Goal: Task Accomplishment & Management: Use online tool/utility

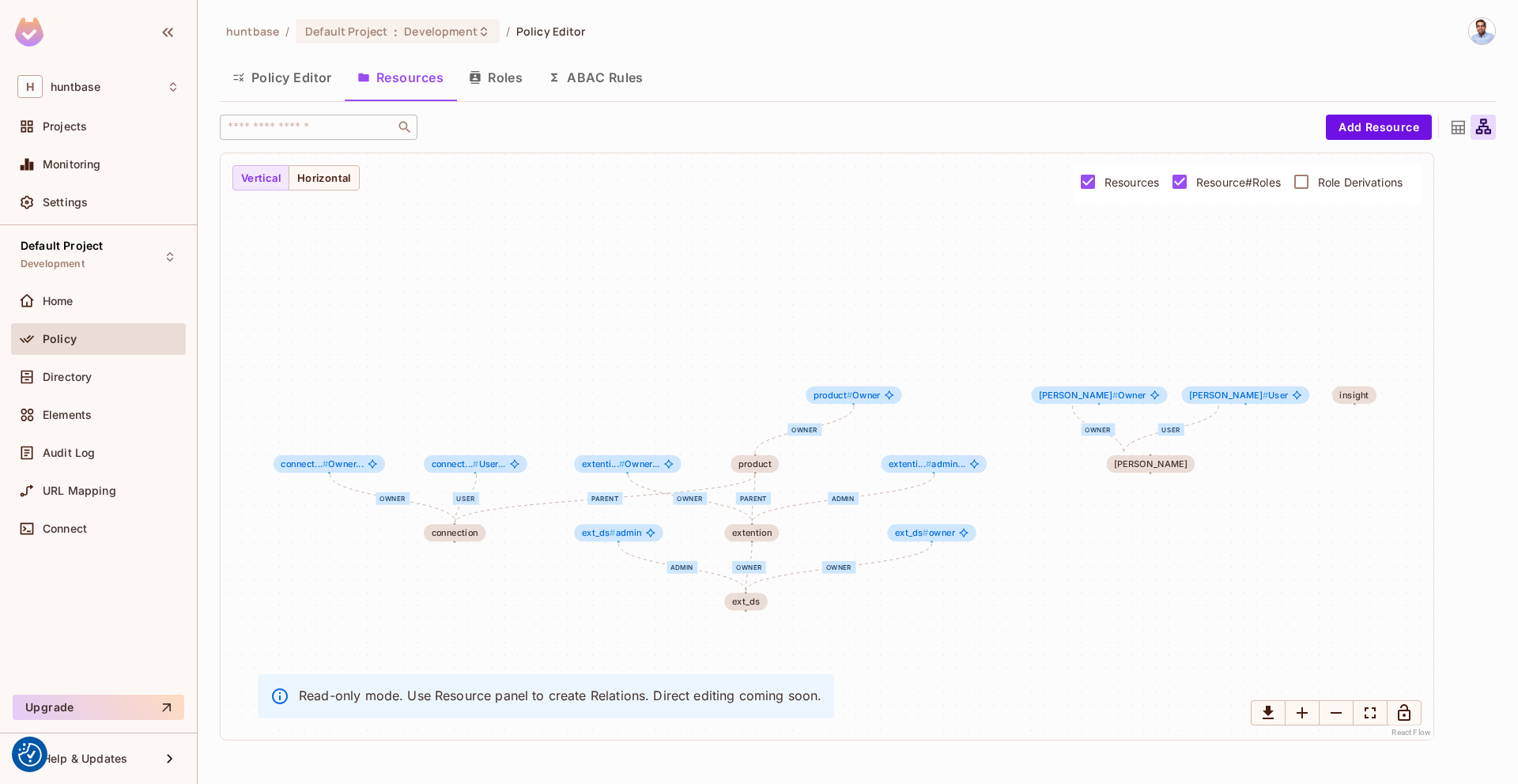
click at [606, 74] on button "ABAC Rules" at bounding box center [595, 77] width 121 height 39
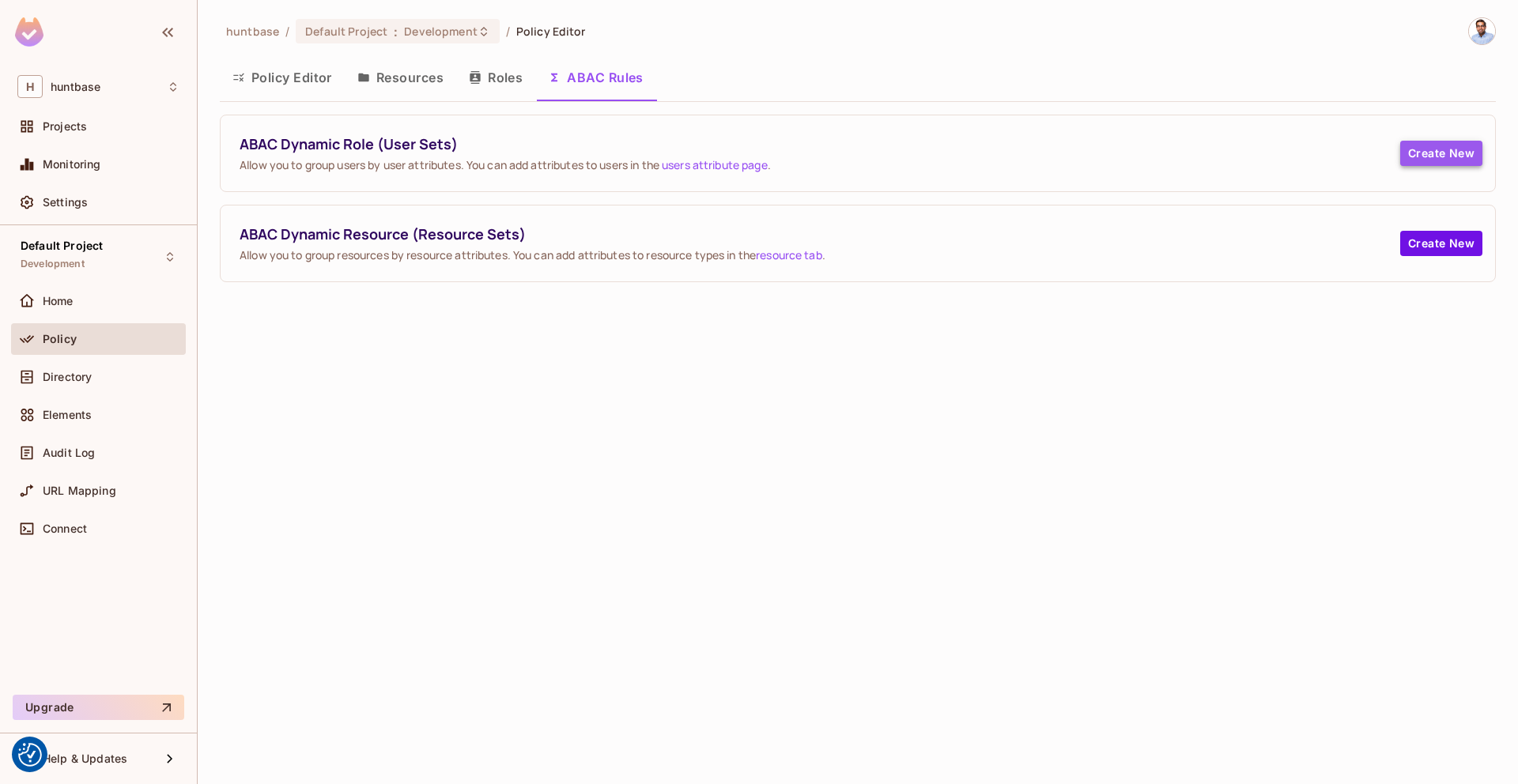
click at [1447, 143] on button "Create New" at bounding box center [1441, 153] width 82 height 25
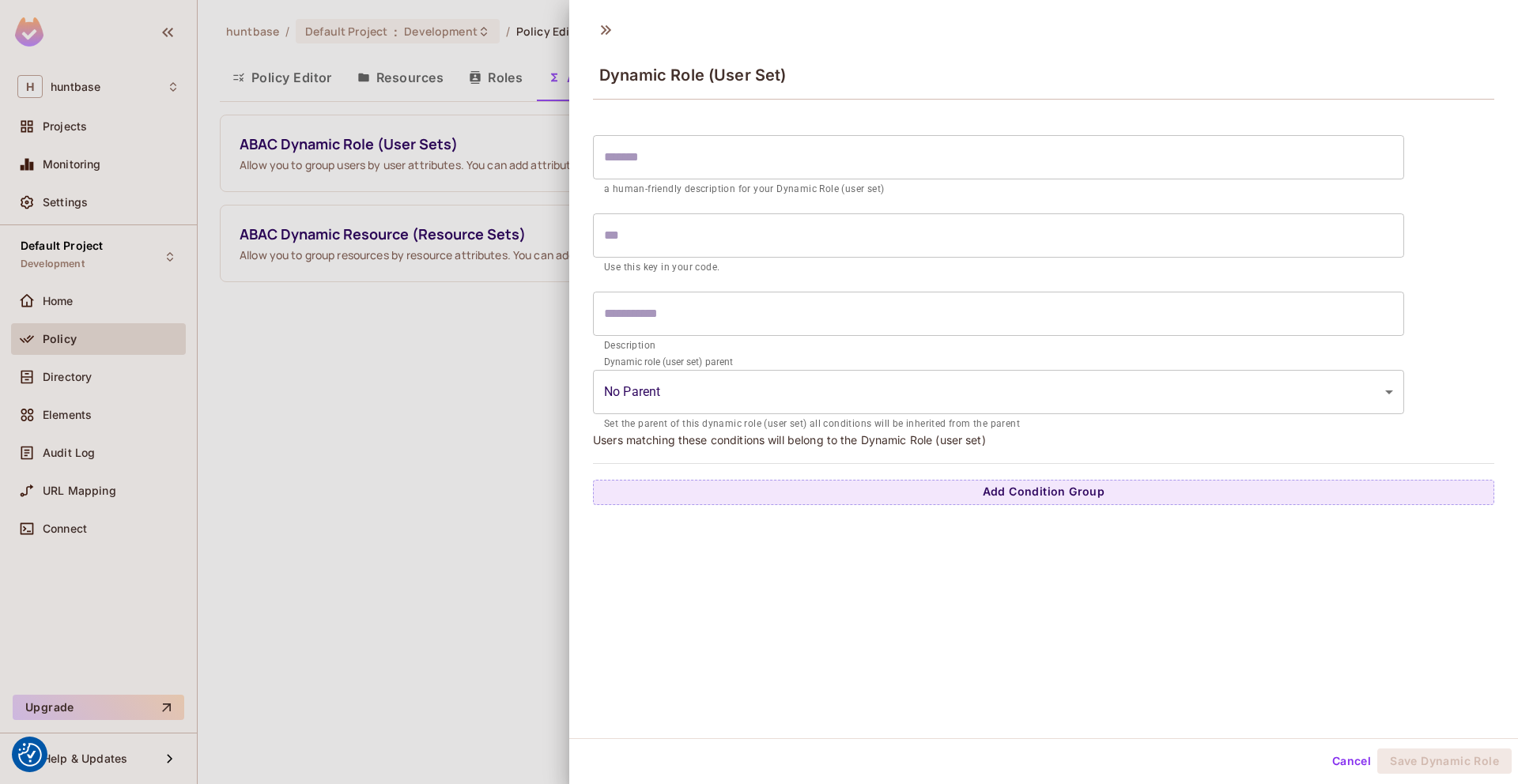
click at [754, 149] on input "text" at bounding box center [998, 158] width 811 height 44
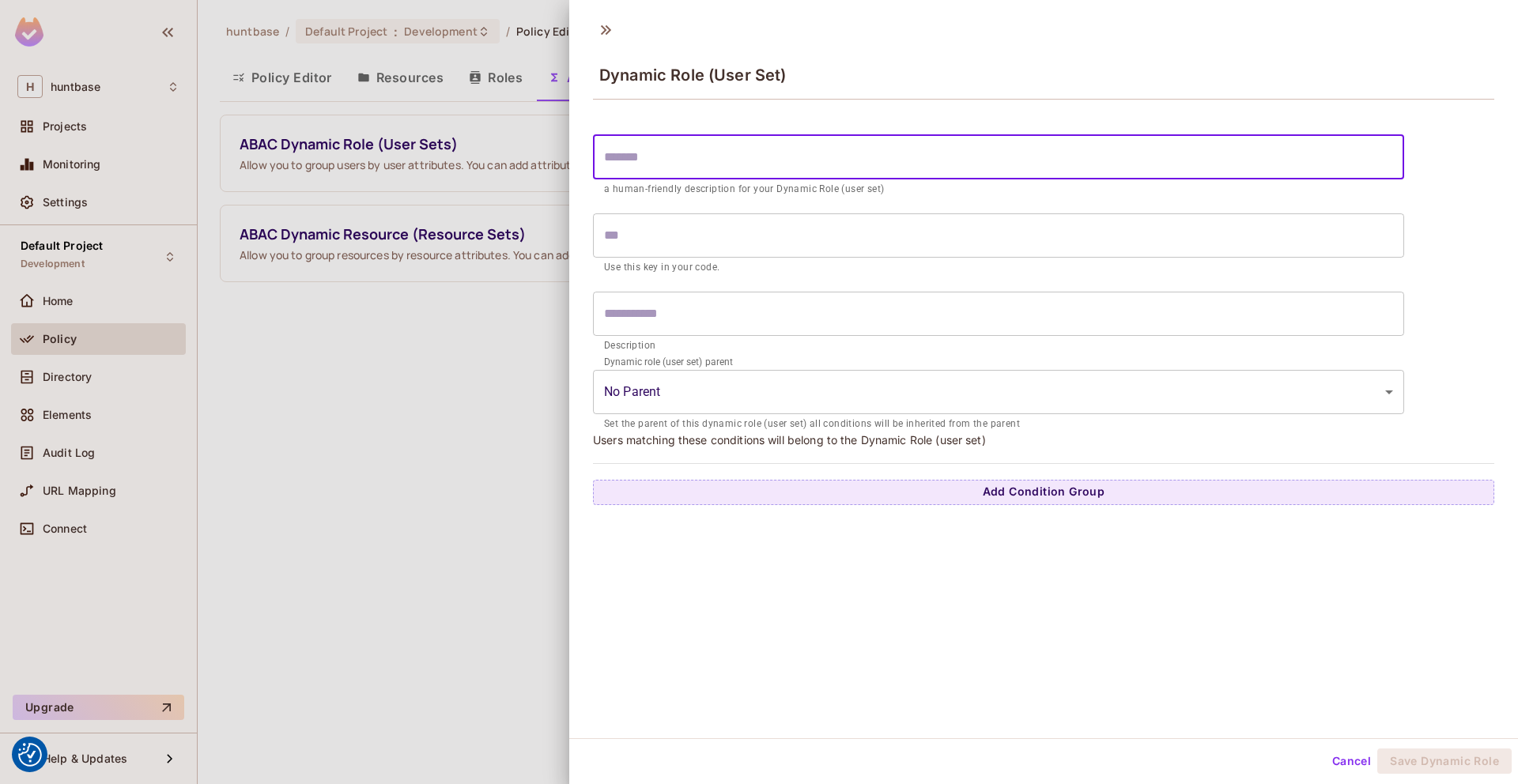
click at [754, 149] on input "text" at bounding box center [998, 158] width 811 height 44
click at [420, 424] on div at bounding box center [759, 392] width 1518 height 784
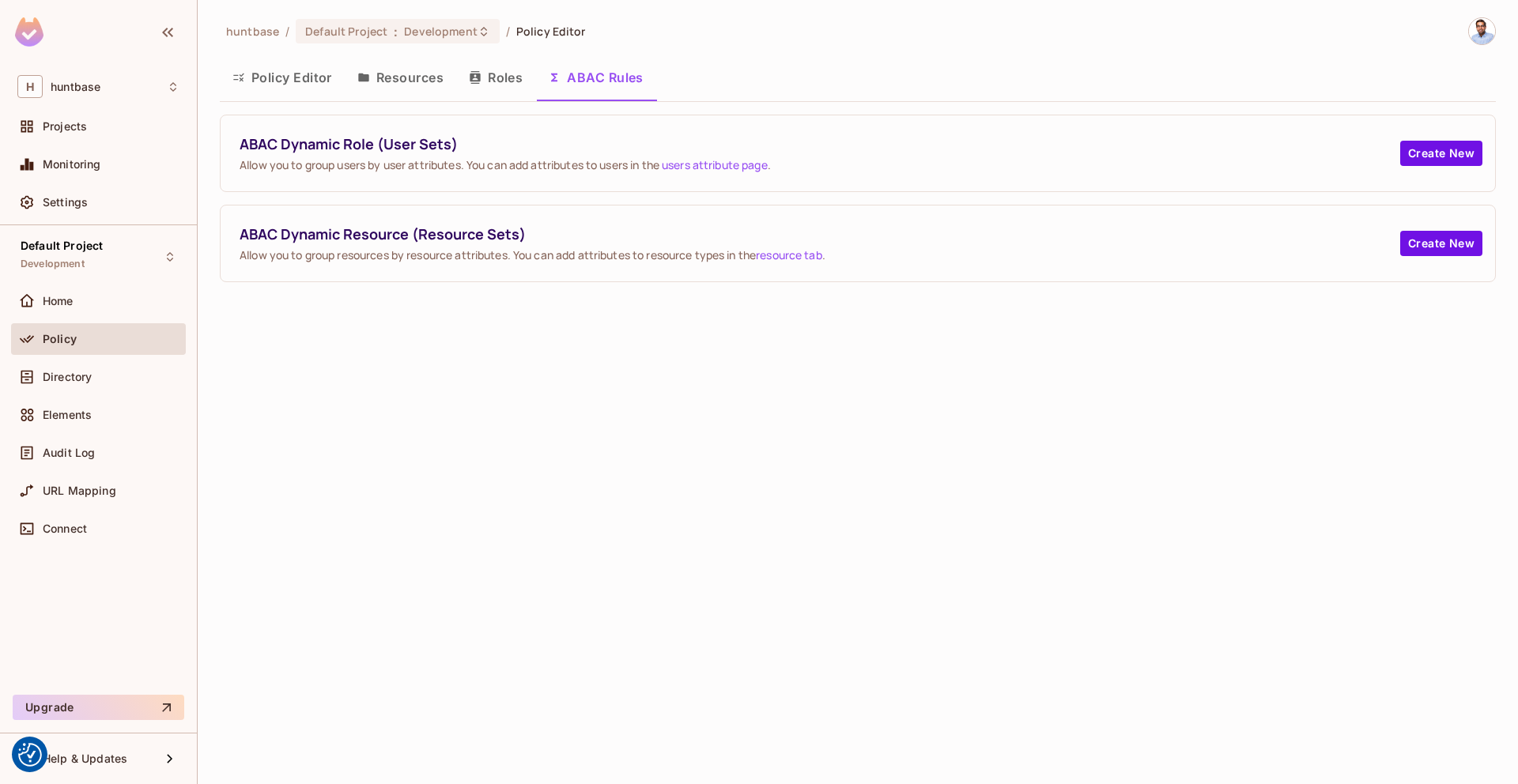
click at [1433, 656] on div "huntbase / Default Project : Development / Policy Editor Policy Editor Resource…" at bounding box center [858, 392] width 1320 height 784
